Goal: Find specific page/section: Find specific page/section

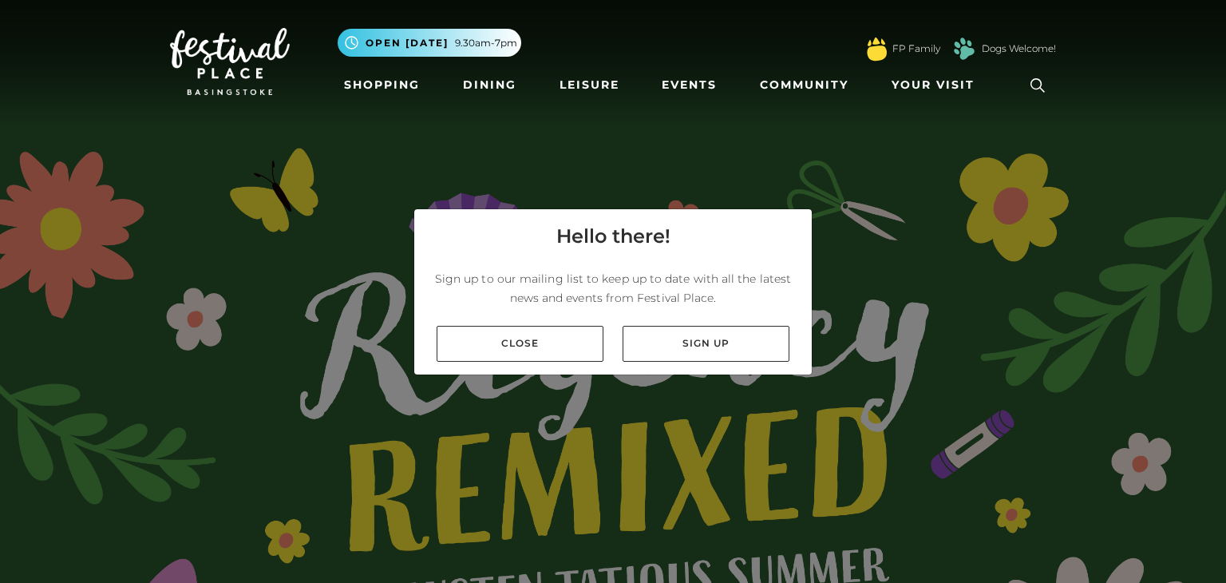
click at [557, 362] on div "Close Sign up" at bounding box center [613, 343] width 398 height 61
click at [549, 354] on link "Close" at bounding box center [520, 344] width 167 height 36
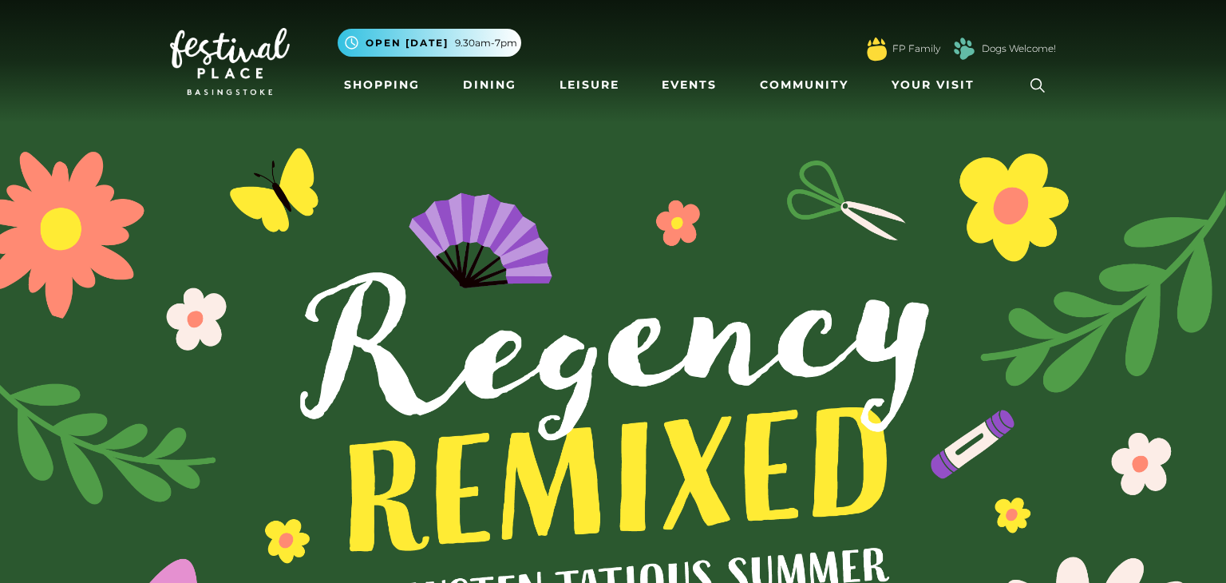
click at [549, 354] on img at bounding box center [613, 460] width 1226 height 921
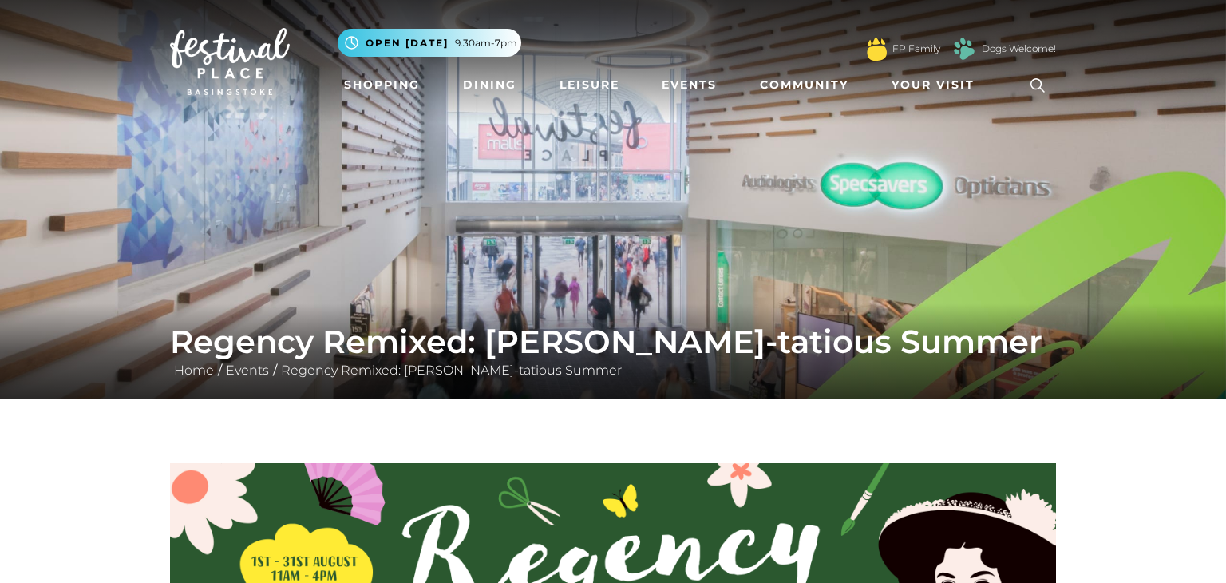
click at [1028, 86] on icon at bounding box center [1038, 85] width 24 height 24
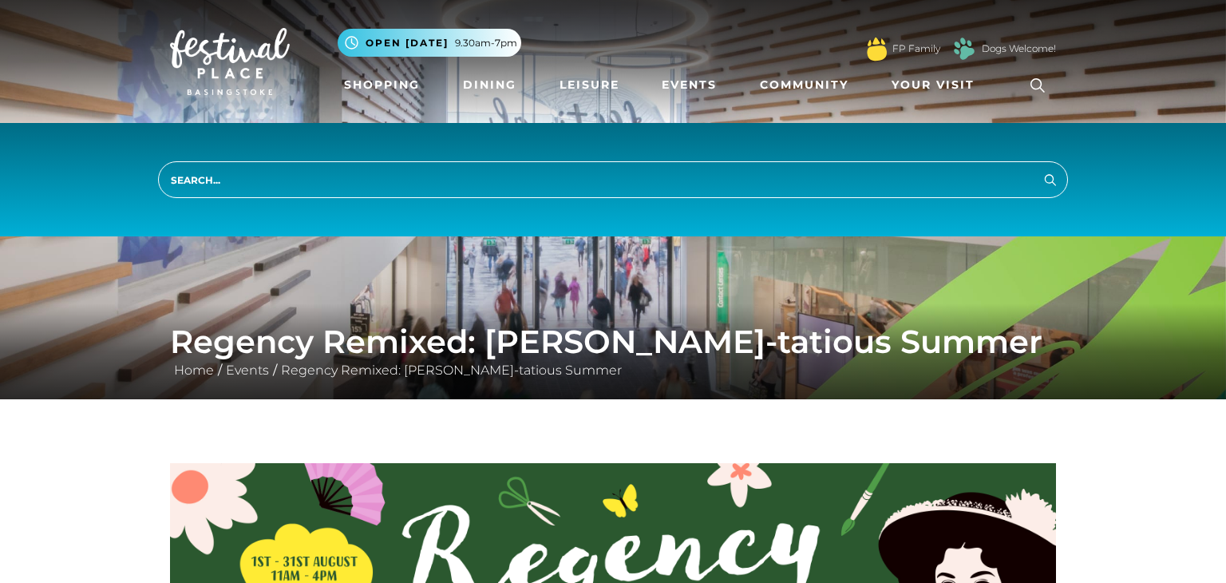
click at [894, 178] on input "search" at bounding box center [613, 179] width 910 height 37
type input "apple"
click at [1041, 169] on button "Search" at bounding box center [1050, 179] width 19 height 20
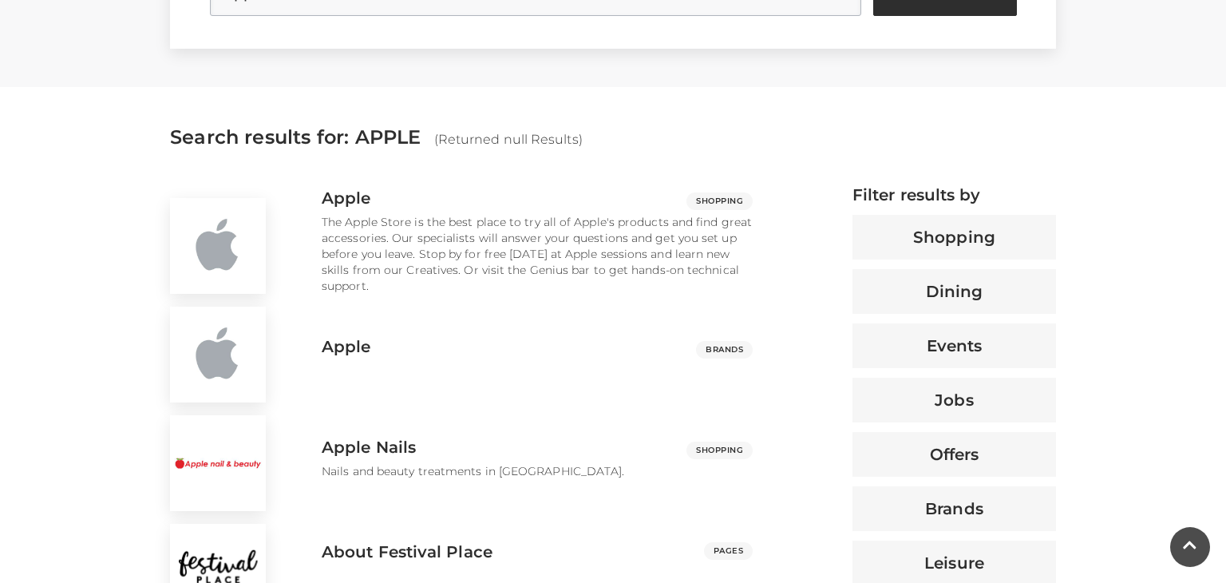
scroll to position [511, 0]
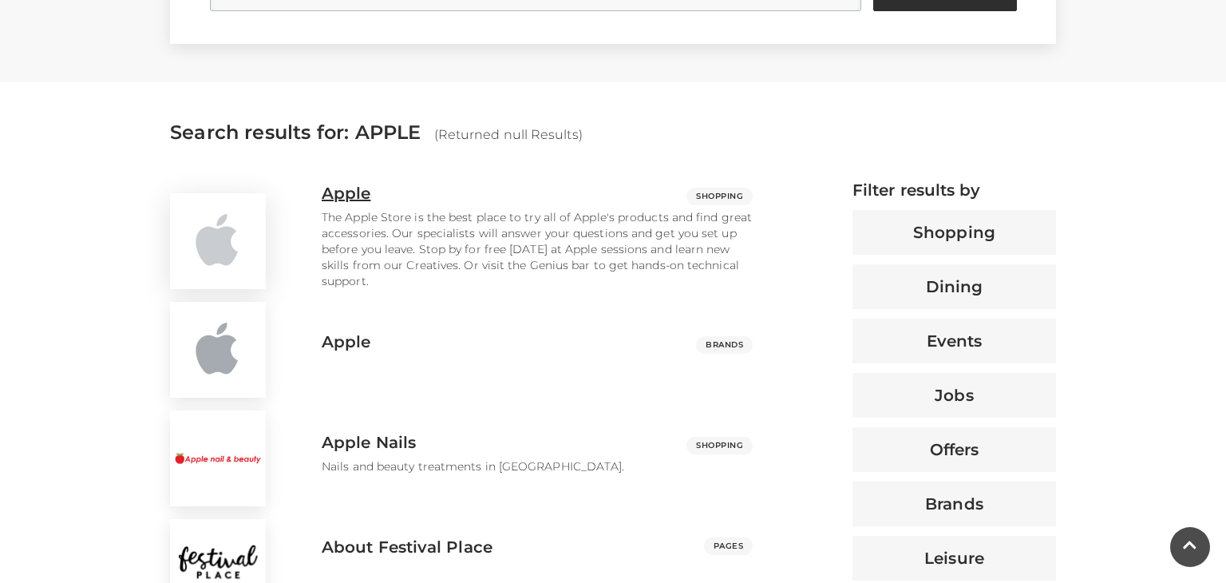
click at [465, 209] on div "Apple Shopping" at bounding box center [537, 197] width 455 height 26
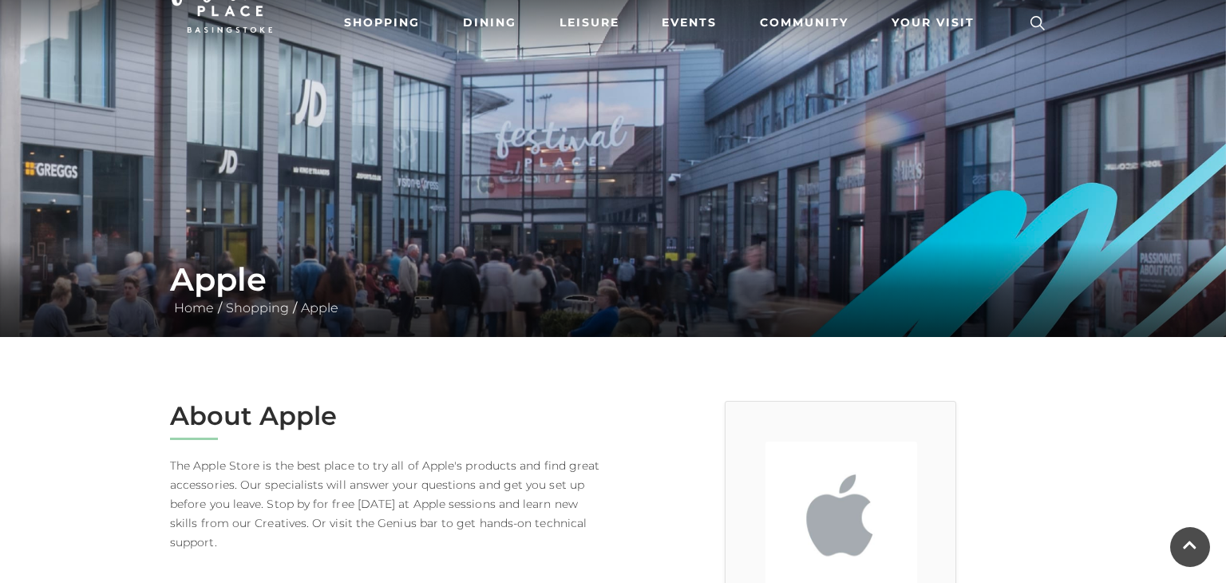
scroll to position [94, 0]
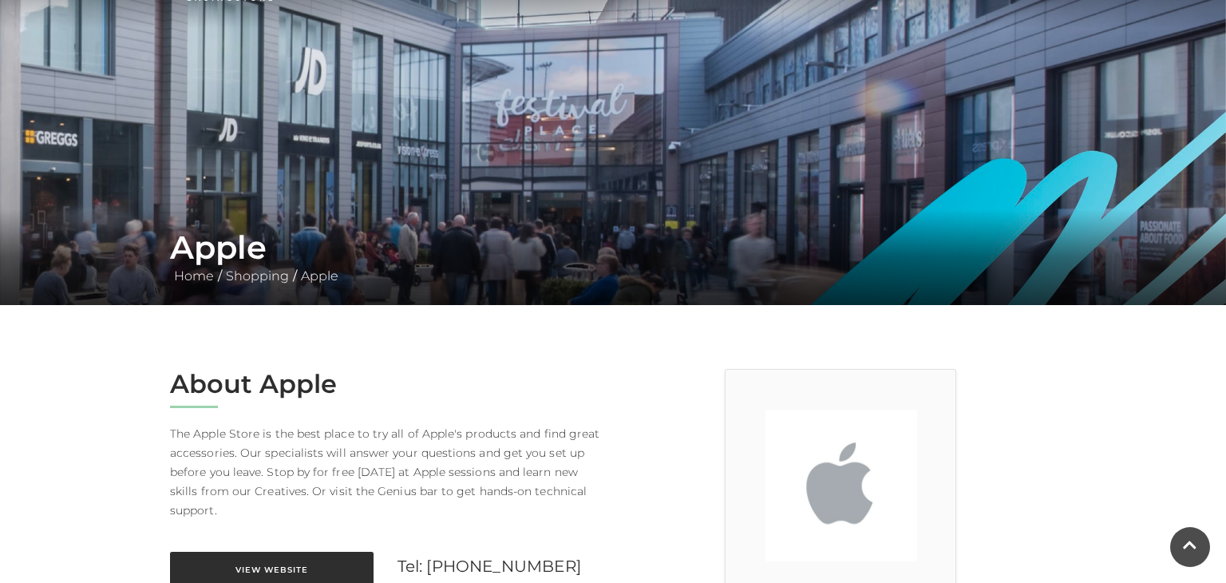
click at [277, 563] on link "View Website" at bounding box center [272, 570] width 204 height 36
